Goal: Communication & Community: Answer question/provide support

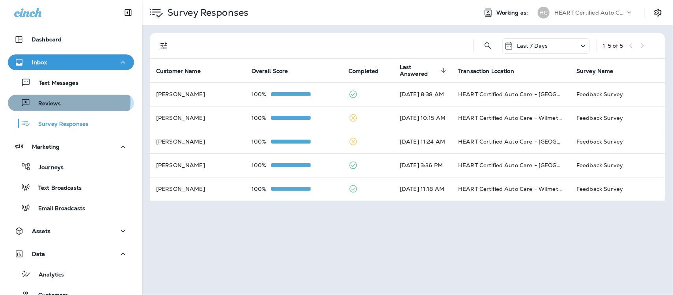
click at [57, 102] on p "Reviews" at bounding box center [45, 103] width 30 height 7
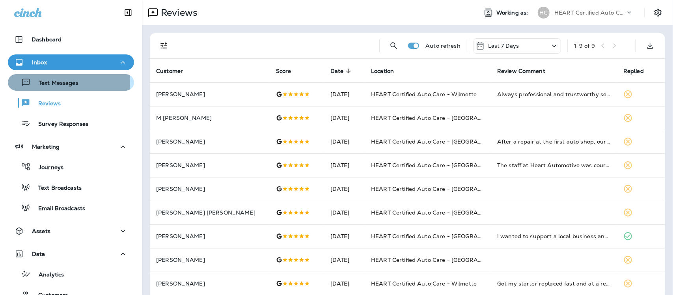
click at [54, 83] on p "Text Messages" at bounding box center [55, 83] width 48 height 7
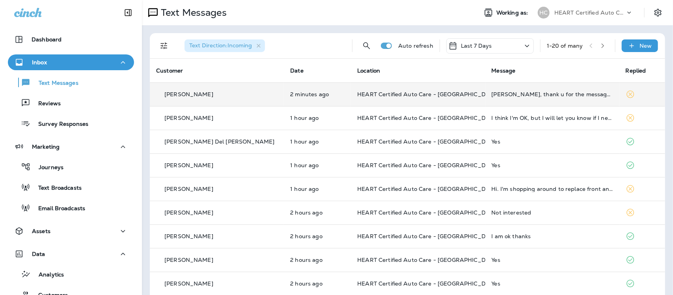
click at [495, 99] on td "[PERSON_NAME], thank u for the message. I got rid of the old car & now have new…" at bounding box center [552, 94] width 134 height 24
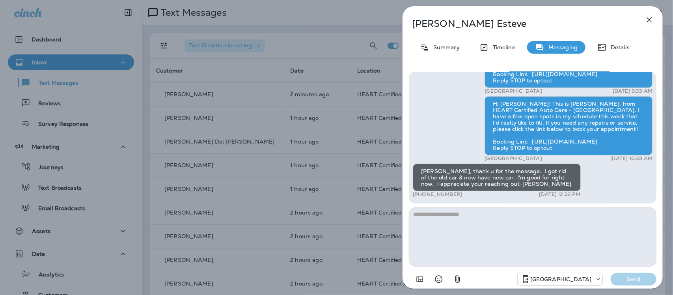
click at [472, 225] on textarea at bounding box center [533, 236] width 248 height 59
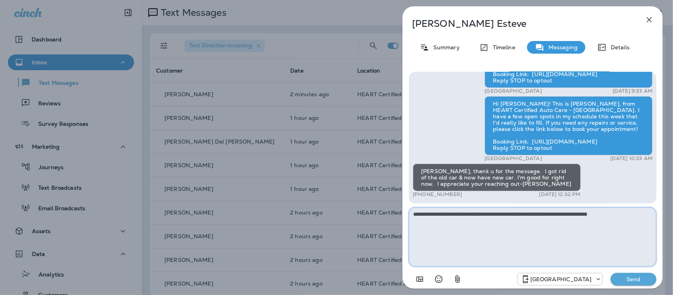
type textarea "**********"
click at [635, 280] on p "Send" at bounding box center [633, 279] width 33 height 7
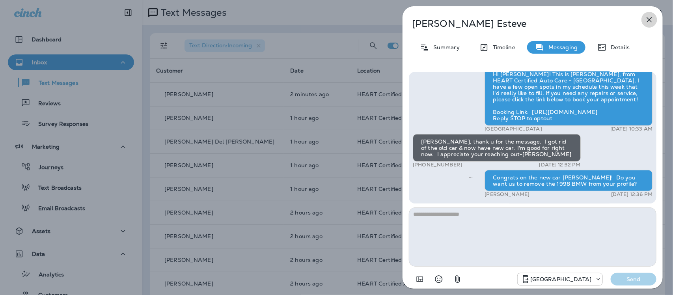
click at [648, 20] on icon "button" at bounding box center [649, 19] width 9 height 9
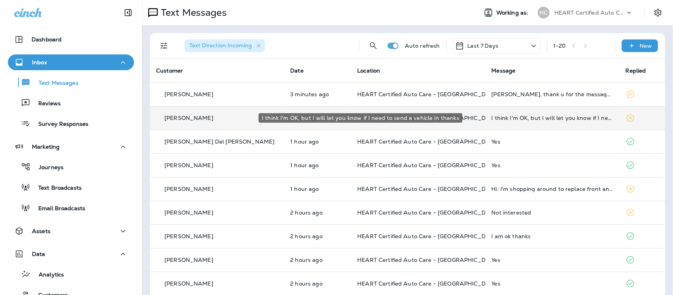
click at [574, 117] on div "I think I'm OK, but I will let you know if I need to send a vehicle in thanks" at bounding box center [552, 118] width 121 height 6
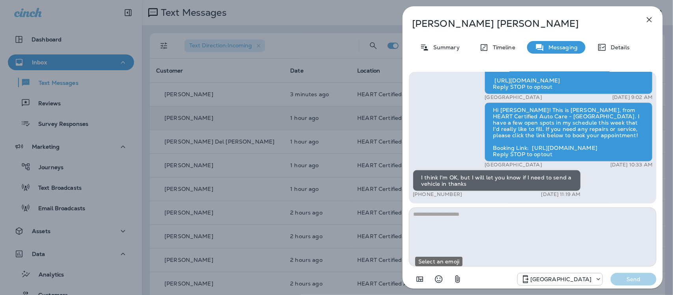
click at [440, 278] on icon "Select an emoji" at bounding box center [438, 278] width 9 height 9
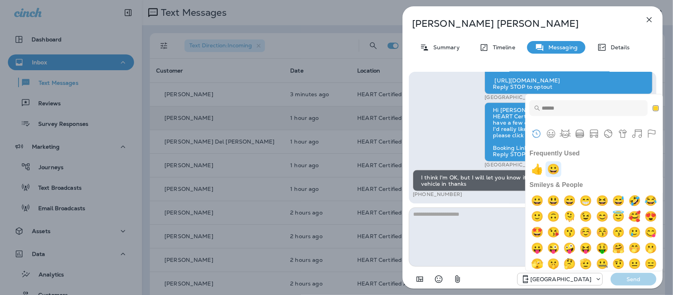
click at [554, 172] on img "grinning" at bounding box center [554, 169] width 16 height 16
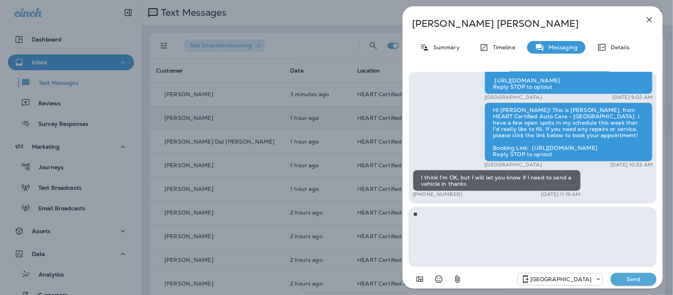
drag, startPoint x: 470, startPoint y: 206, endPoint x: 467, endPoint y: 214, distance: 7.9
click at [470, 207] on div "Hello [PERSON_NAME], this is a reminder of your scheduled appointment set for […" at bounding box center [533, 179] width 248 height 215
click at [464, 219] on textarea "**" at bounding box center [533, 236] width 248 height 59
type textarea "**********"
drag, startPoint x: 642, startPoint y: 277, endPoint x: 634, endPoint y: 271, distance: 9.9
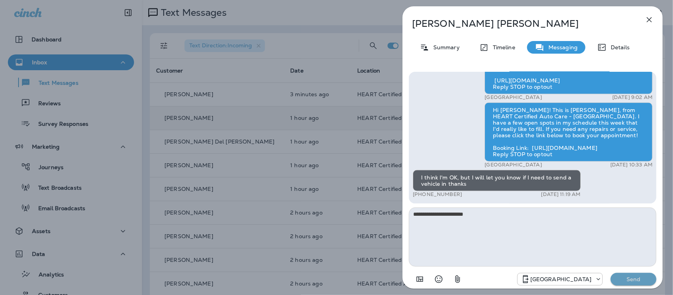
click at [642, 276] on p "Send" at bounding box center [633, 279] width 33 height 7
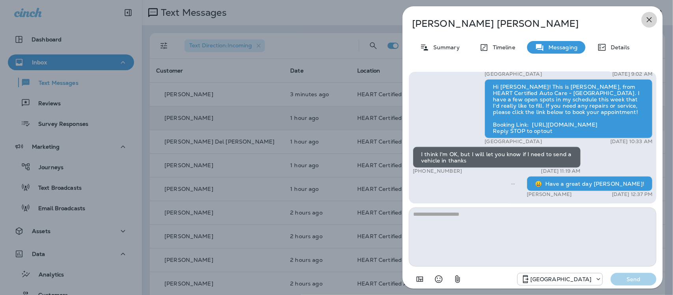
click at [649, 20] on icon "button" at bounding box center [649, 19] width 5 height 5
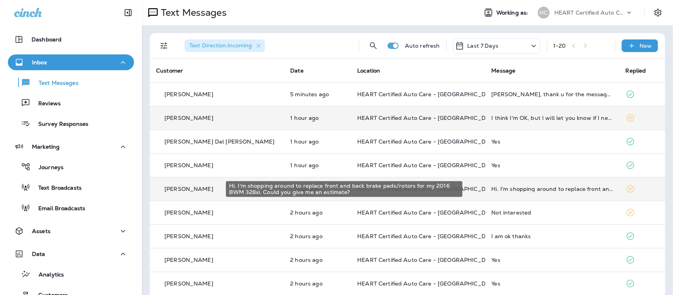
click at [545, 188] on div "Hi. I'm shopping around to replace front and back brake pads/rotors for my 2016…" at bounding box center [552, 189] width 121 height 6
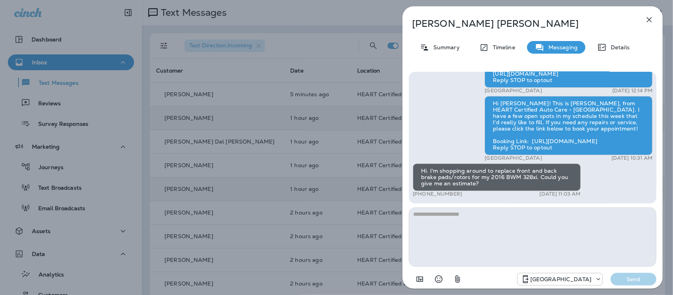
click at [653, 18] on icon "button" at bounding box center [649, 19] width 9 height 9
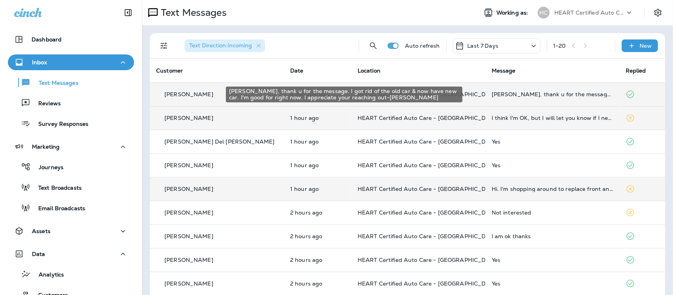
click at [494, 95] on div "[PERSON_NAME], thank u for the message. I got rid of the old car & now have new…" at bounding box center [552, 94] width 121 height 6
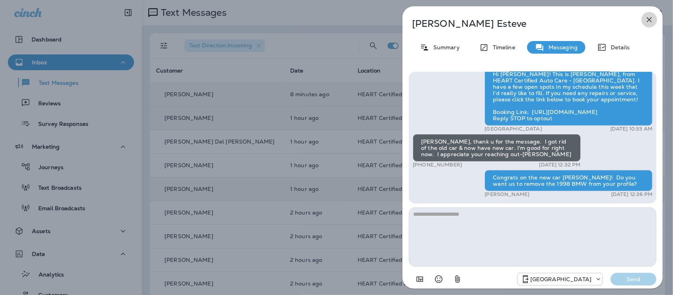
click at [647, 18] on icon "button" at bounding box center [649, 19] width 5 height 5
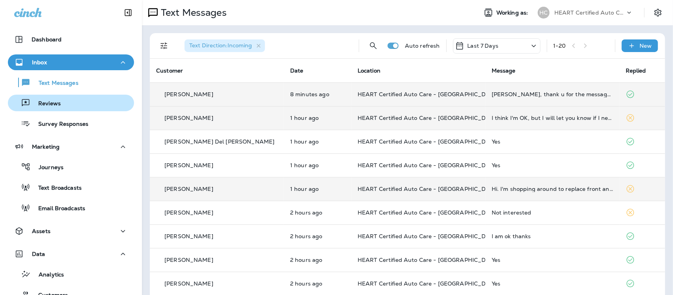
click at [50, 101] on p "Reviews" at bounding box center [45, 103] width 30 height 7
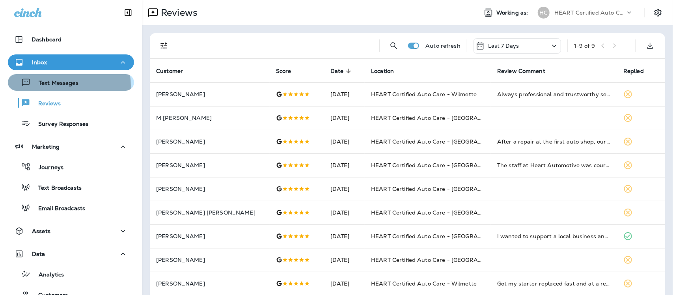
click at [59, 86] on p "Text Messages" at bounding box center [55, 83] width 48 height 7
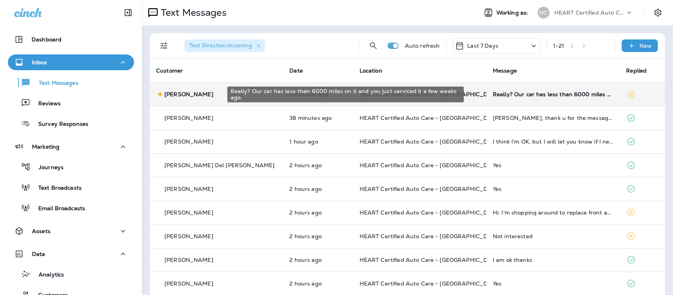
click at [539, 93] on div "Really? Our car has less than 6000 miles on it and you just serviced it a few w…" at bounding box center [553, 94] width 121 height 6
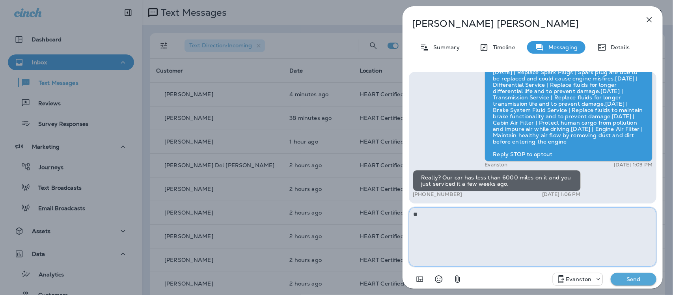
type textarea "*"
click at [498, 217] on textarea "*" at bounding box center [533, 236] width 248 height 59
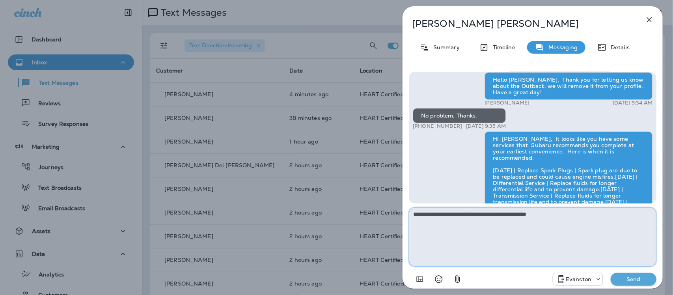
scroll to position [0, 0]
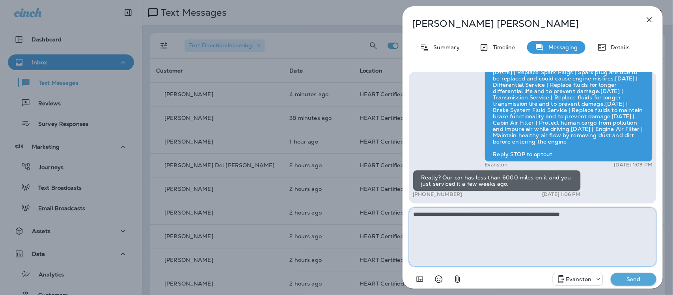
type textarea "**********"
click at [631, 278] on p "Send" at bounding box center [633, 279] width 33 height 7
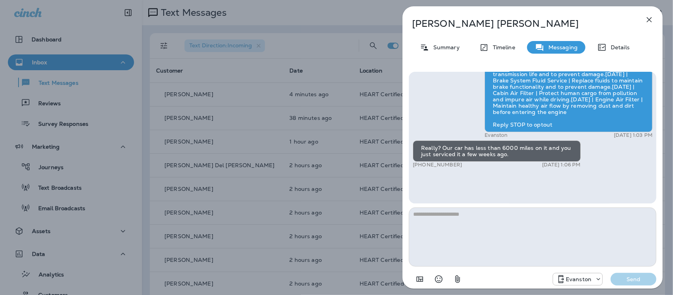
scroll to position [0, 0]
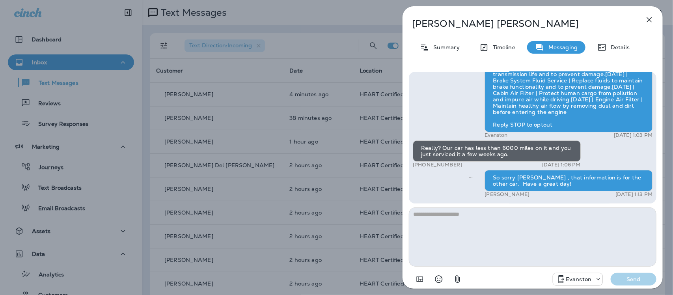
click at [650, 21] on icon "button" at bounding box center [649, 19] width 9 height 9
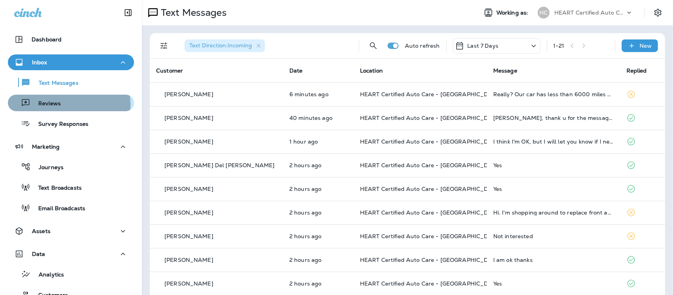
click at [61, 104] on div "Reviews" at bounding box center [71, 103] width 120 height 12
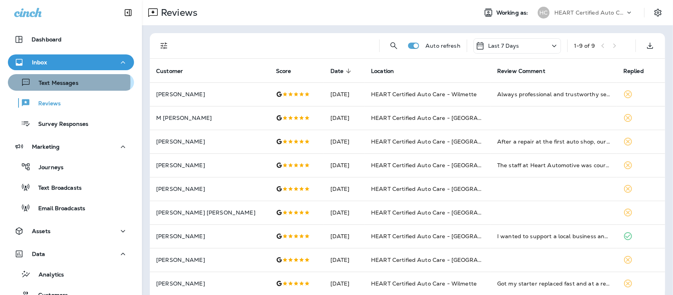
click at [61, 82] on p "Text Messages" at bounding box center [55, 83] width 48 height 7
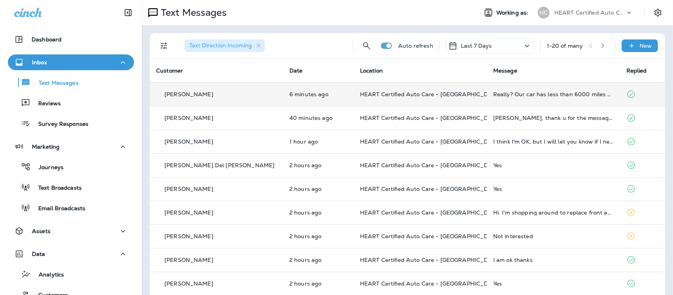
click at [521, 99] on td "Really? Our car has less than 6000 miles on it and you just serviced it a few w…" at bounding box center [553, 94] width 133 height 24
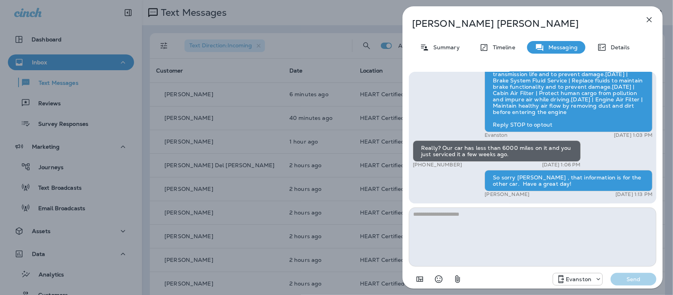
click at [649, 20] on icon "button" at bounding box center [649, 19] width 9 height 9
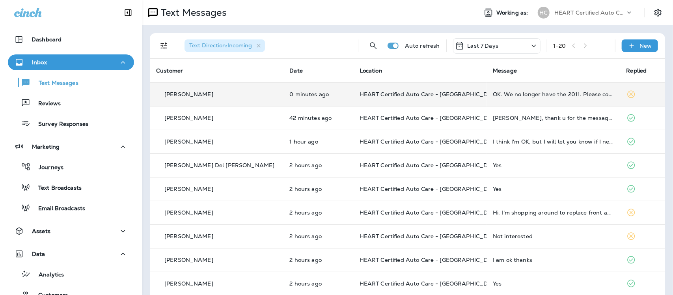
click at [509, 98] on td "OK. We no longer have the 2011. Please correct your records." at bounding box center [553, 94] width 133 height 24
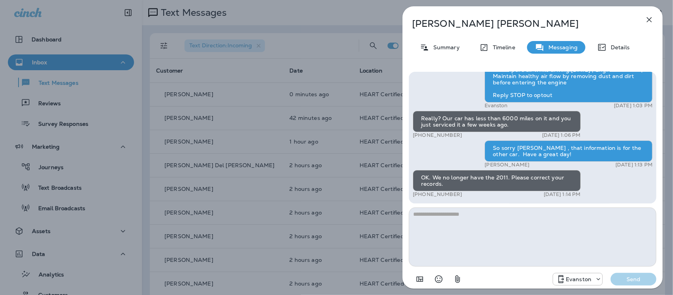
drag, startPoint x: 419, startPoint y: 192, endPoint x: 461, endPoint y: 198, distance: 42.1
click at [460, 198] on div "+1 (847) 651-2610 [DATE] 1:14 PM" at bounding box center [497, 194] width 168 height 6
copy p "[PHONE_NUMBER]"
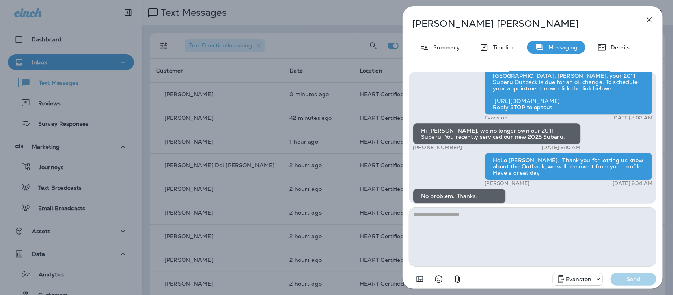
scroll to position [-246, 0]
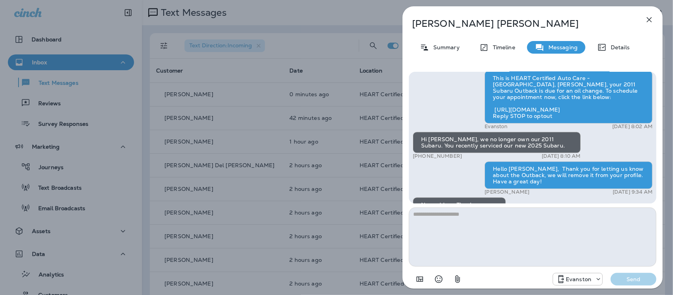
click at [650, 22] on icon "button" at bounding box center [649, 19] width 9 height 9
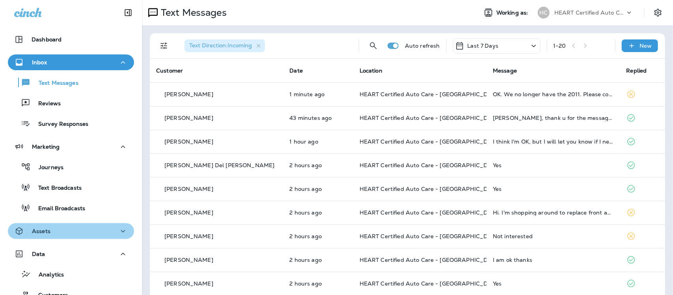
click at [71, 230] on div "Assets" at bounding box center [71, 231] width 114 height 10
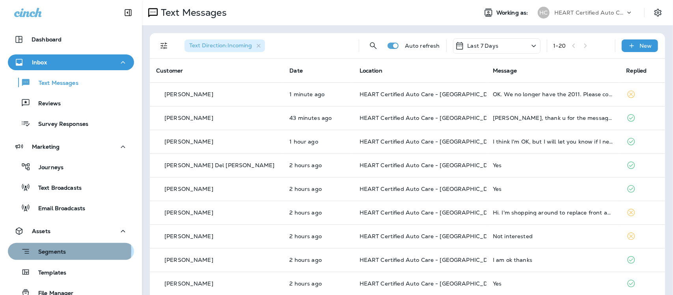
click at [69, 251] on div "Segments" at bounding box center [71, 251] width 120 height 12
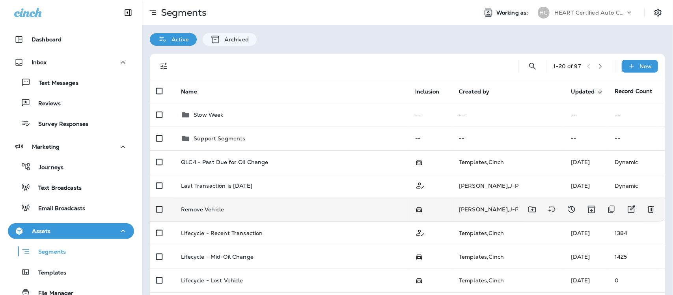
click at [215, 210] on p "Remove Vehicle" at bounding box center [202, 209] width 43 height 6
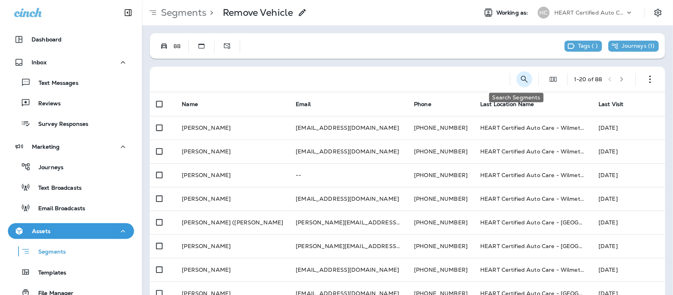
click at [520, 78] on icon "Search Segments" at bounding box center [524, 79] width 9 height 9
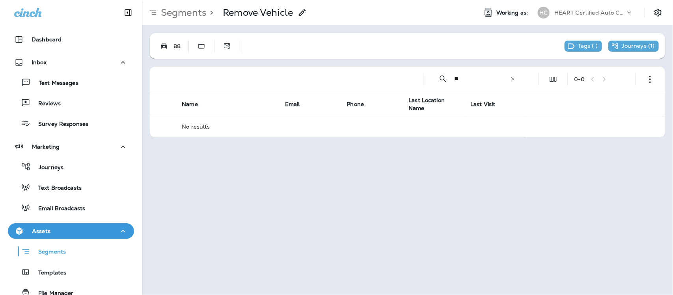
type input "*"
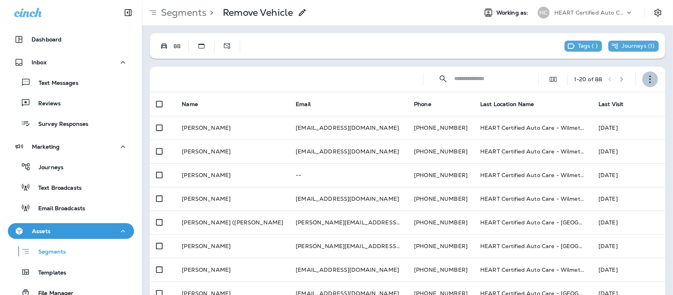
click at [646, 79] on icon "button" at bounding box center [650, 79] width 8 height 8
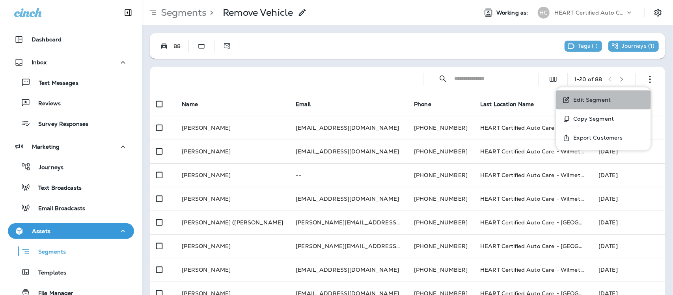
click at [593, 102] on p "Edit Segment" at bounding box center [591, 100] width 41 height 6
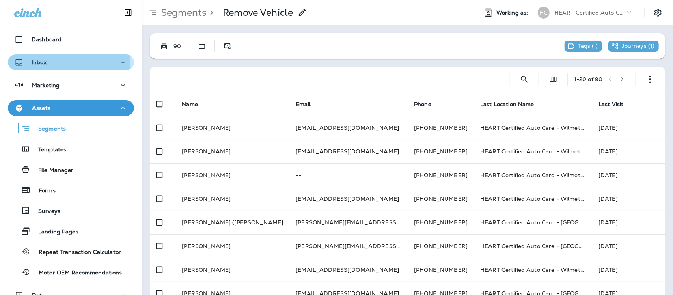
click at [44, 60] on p "Inbox" at bounding box center [39, 62] width 15 height 6
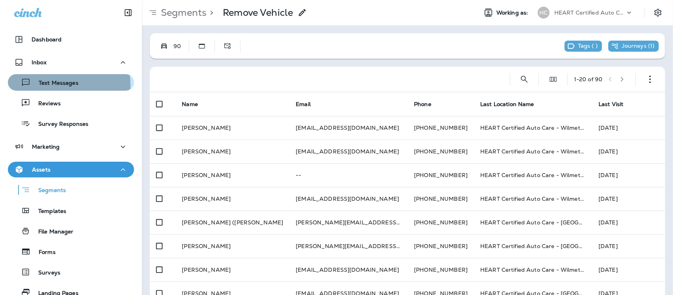
click at [50, 85] on p "Text Messages" at bounding box center [55, 83] width 48 height 7
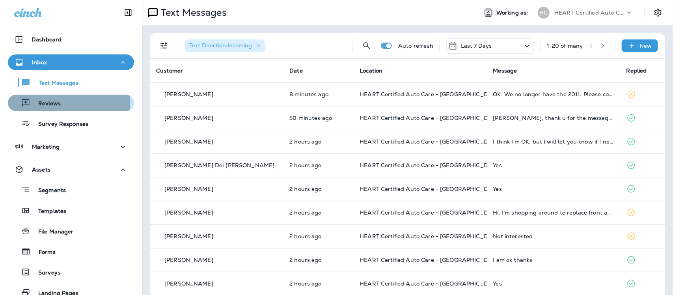
click at [43, 103] on p "Reviews" at bounding box center [45, 103] width 30 height 7
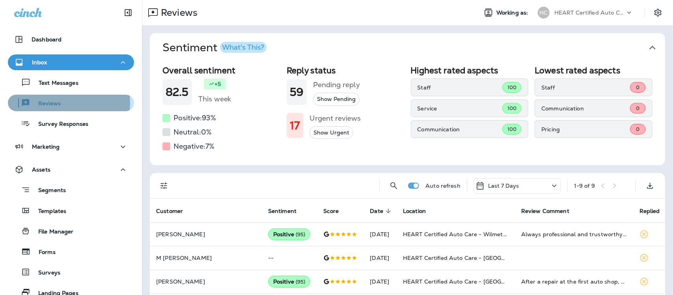
click at [52, 103] on p "Reviews" at bounding box center [45, 103] width 30 height 7
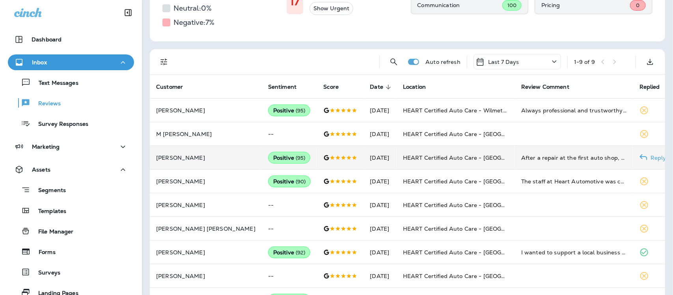
scroll to position [148, 0]
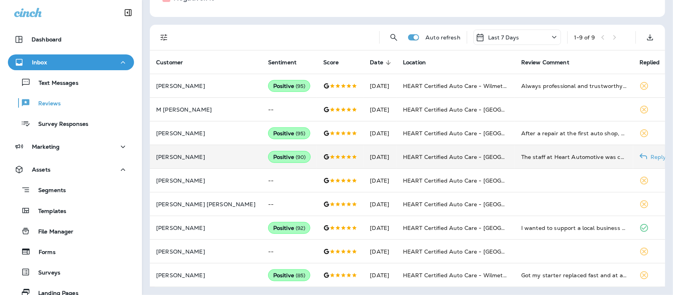
click at [268, 157] on div "Positive ( 90 )" at bounding box center [289, 157] width 43 height 12
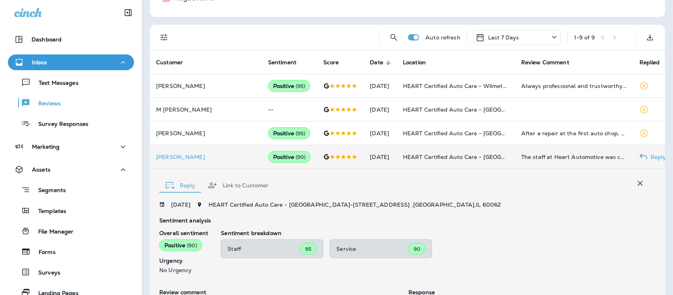
scroll to position [261, 0]
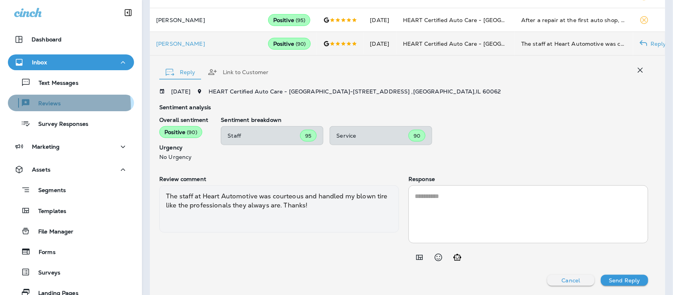
click at [57, 106] on p "Reviews" at bounding box center [45, 103] width 30 height 7
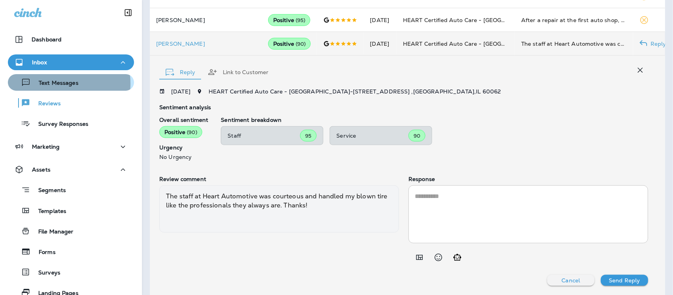
click at [50, 84] on p "Text Messages" at bounding box center [55, 83] width 48 height 7
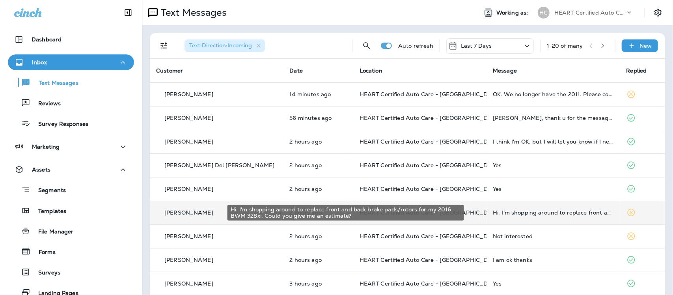
click at [545, 212] on div "Hi. I'm shopping around to replace front and back brake pads/rotors for my 2016…" at bounding box center [553, 212] width 121 height 6
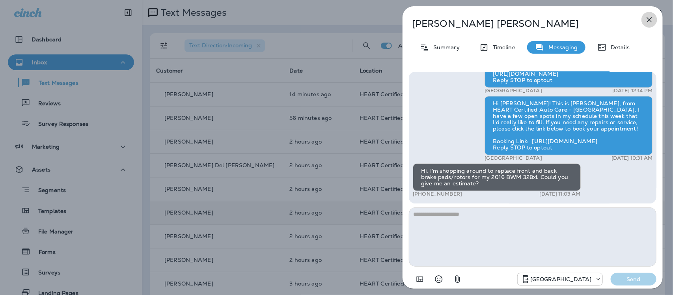
click at [647, 18] on icon "button" at bounding box center [649, 19] width 9 height 9
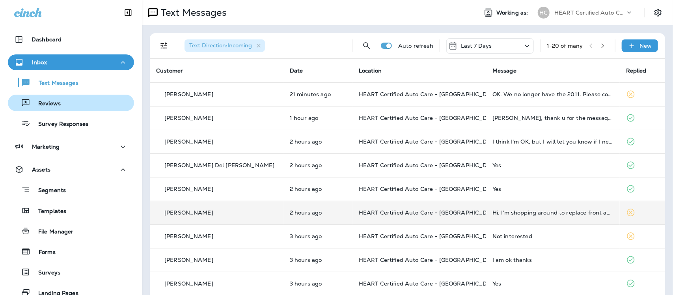
click at [49, 106] on p "Reviews" at bounding box center [45, 103] width 30 height 7
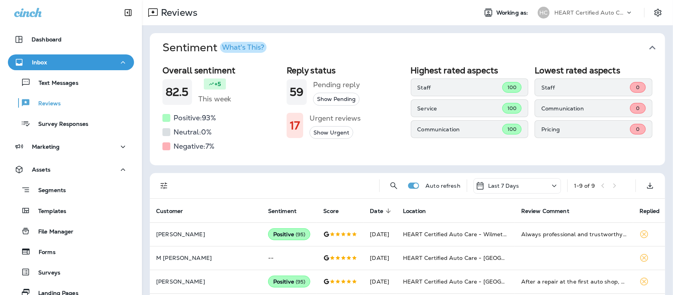
click at [649, 47] on icon "button" at bounding box center [652, 48] width 6 height 4
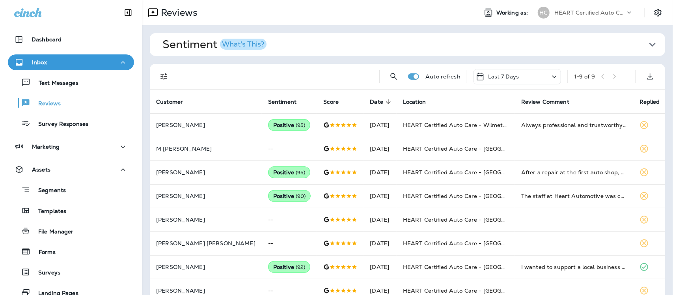
click at [237, 45] on div "What's This?" at bounding box center [243, 44] width 42 height 7
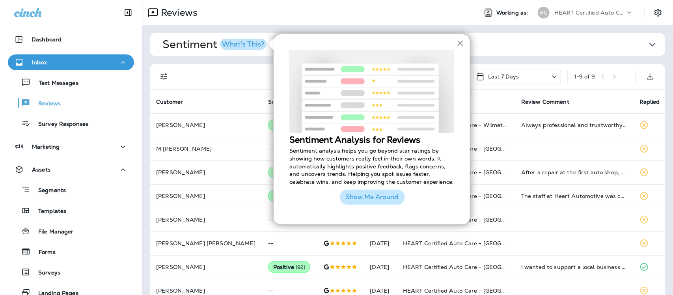
click at [395, 200] on button "Show Me Around" at bounding box center [372, 197] width 65 height 15
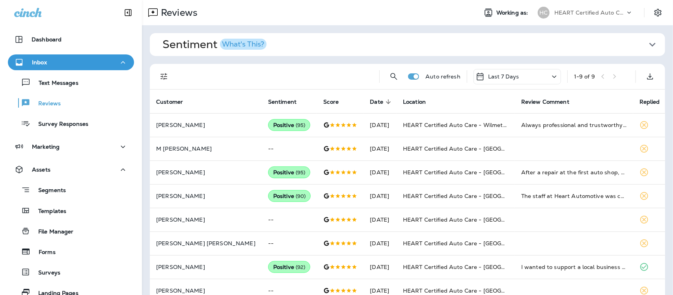
click at [646, 44] on icon "button" at bounding box center [652, 44] width 13 height 13
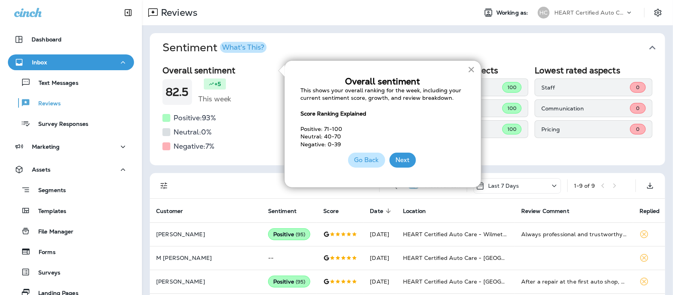
click at [468, 72] on button "×" at bounding box center [471, 69] width 7 height 13
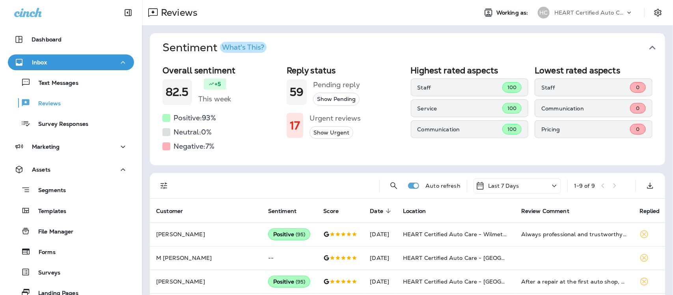
click at [649, 47] on icon "button" at bounding box center [652, 48] width 6 height 4
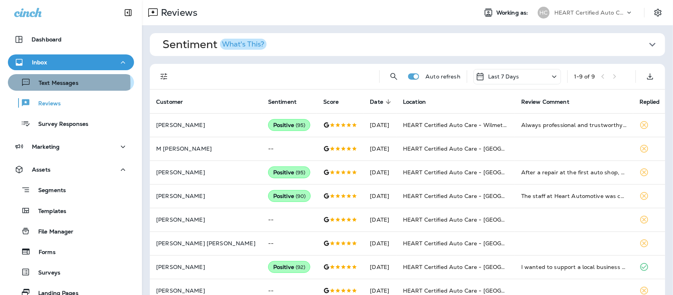
click at [54, 83] on p "Text Messages" at bounding box center [55, 83] width 48 height 7
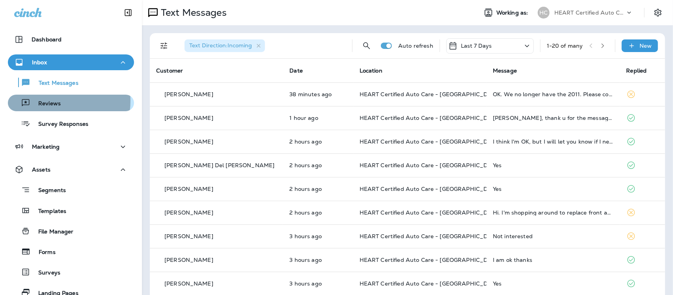
click at [54, 101] on p "Reviews" at bounding box center [45, 103] width 30 height 7
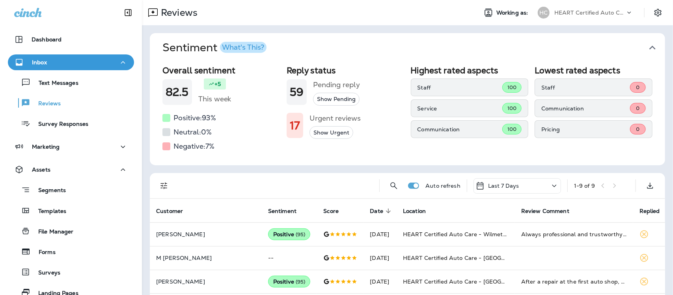
click at [649, 47] on icon "button" at bounding box center [652, 48] width 6 height 4
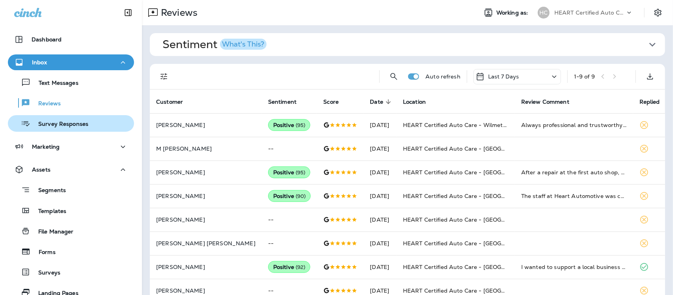
click at [58, 123] on p "Survey Responses" at bounding box center [59, 124] width 58 height 7
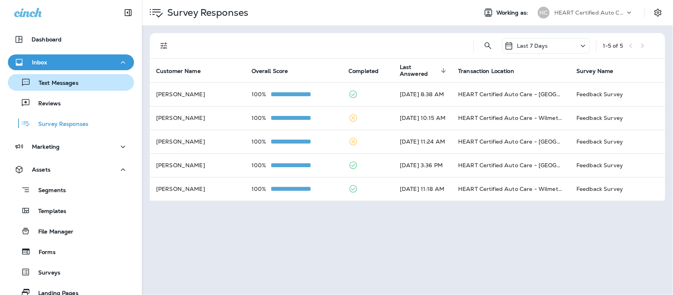
click at [54, 83] on p "Text Messages" at bounding box center [55, 83] width 48 height 7
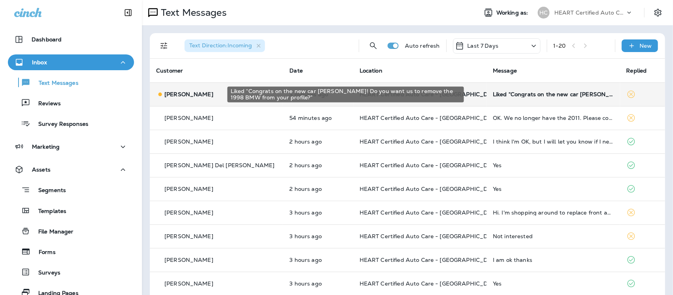
click at [502, 95] on div "Liked “Congrats on the new car Peter! Do you want us to remove the 1998 BMW fro…" at bounding box center [553, 94] width 121 height 6
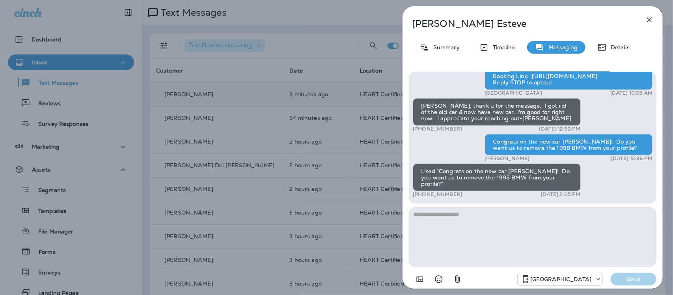
click at [649, 16] on icon "button" at bounding box center [649, 19] width 9 height 9
